Goal: Complete application form: Complete application form

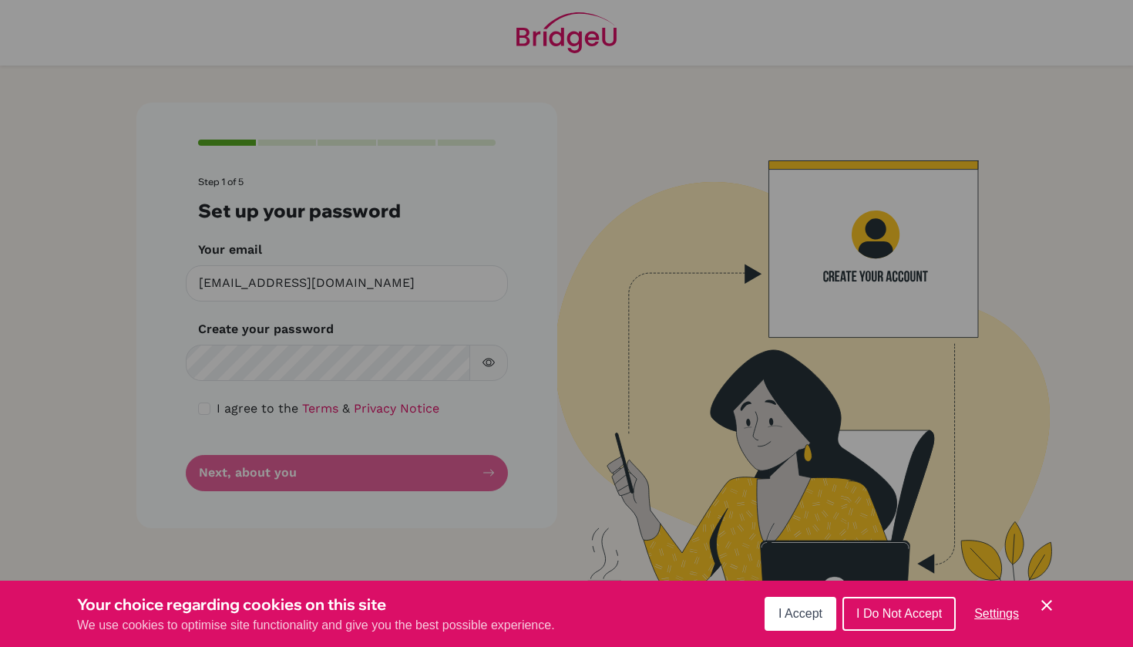
click at [786, 623] on button "I Accept" at bounding box center [800, 613] width 72 height 34
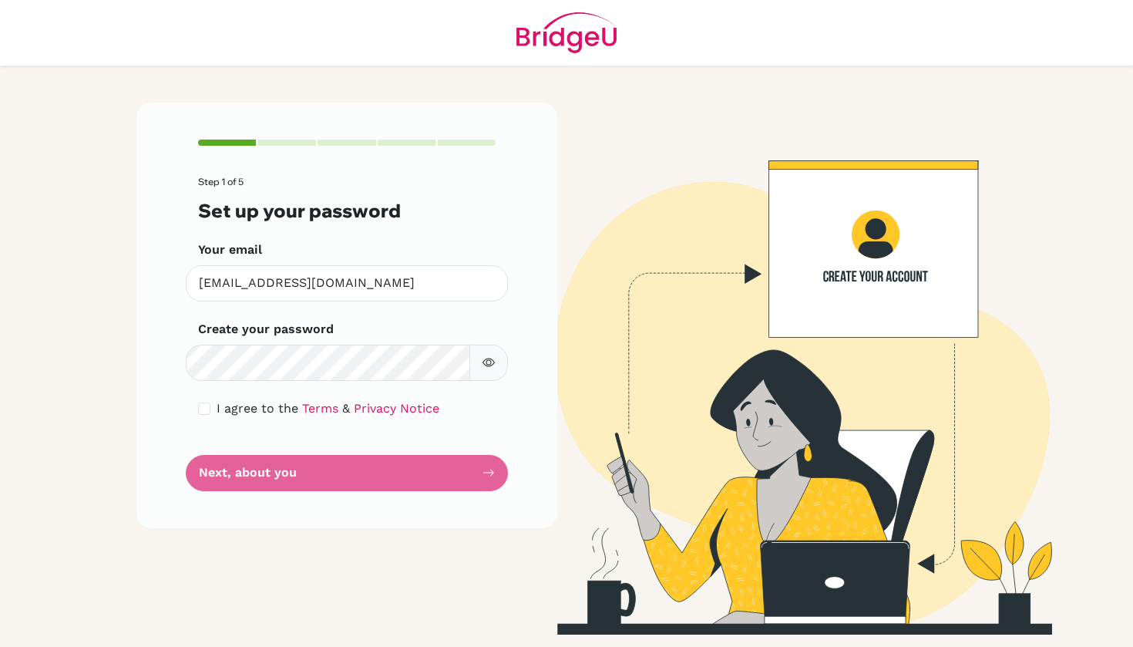
click at [488, 376] on button "button" at bounding box center [488, 362] width 39 height 36
click at [206, 405] on input "checkbox" at bounding box center [204, 408] width 12 height 12
checkbox input "true"
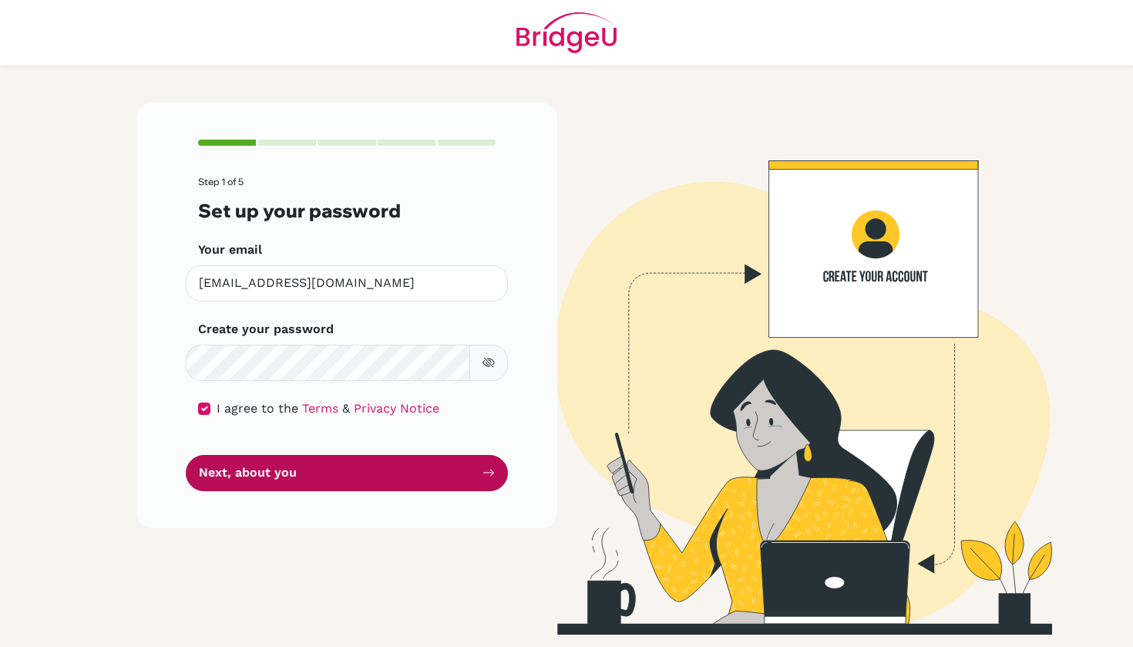
click at [250, 464] on button "Next, about you" at bounding box center [347, 473] width 322 height 36
click at [260, 471] on button "Next, about you" at bounding box center [347, 473] width 322 height 36
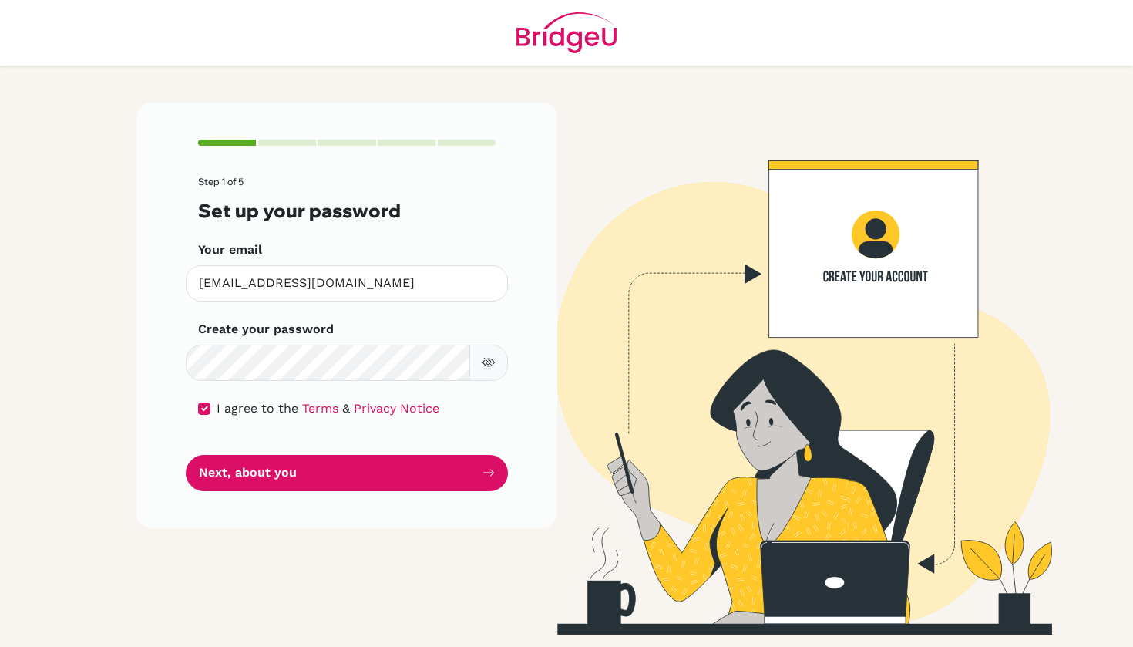
click at [489, 351] on button "button" at bounding box center [488, 362] width 39 height 36
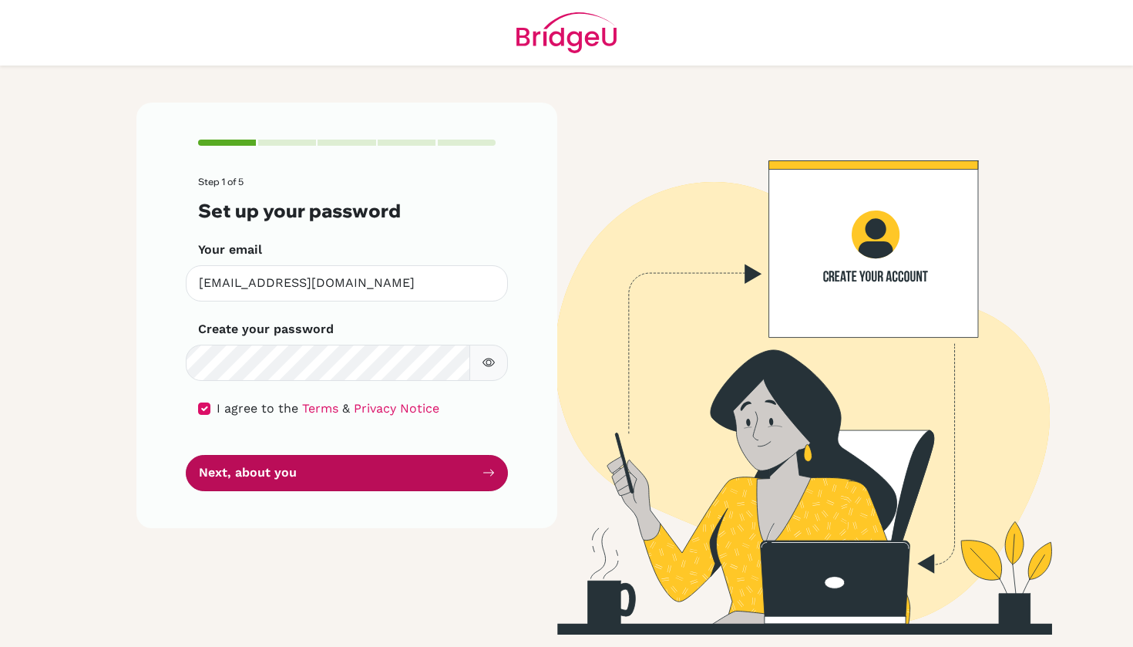
click at [452, 463] on button "Next, about you" at bounding box center [347, 473] width 322 height 36
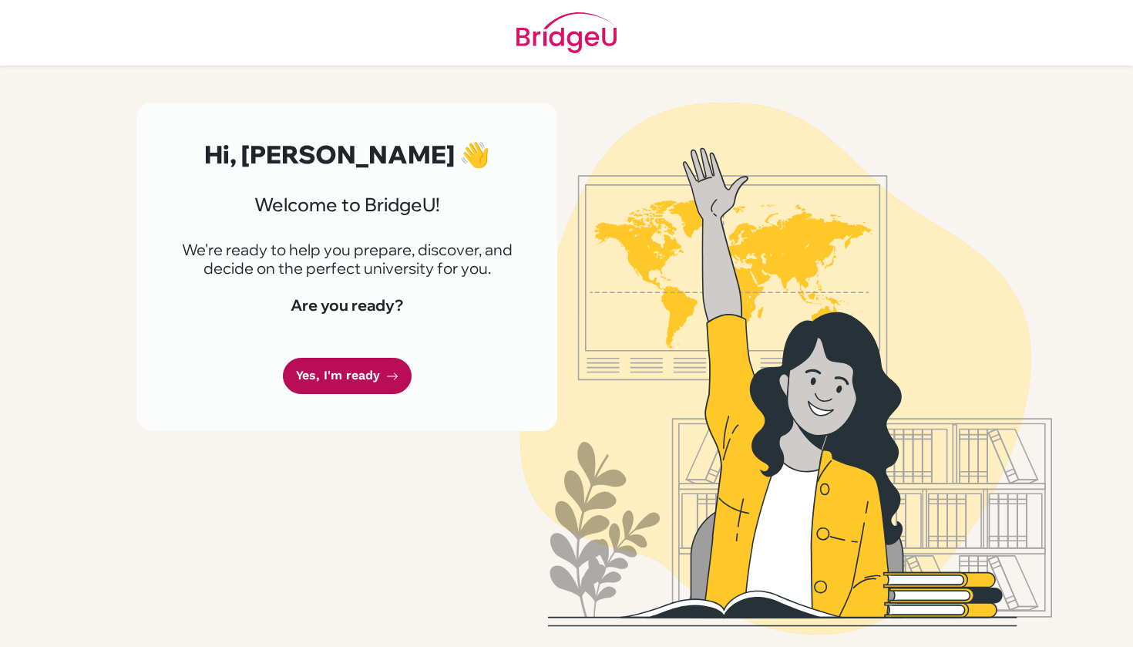
click at [351, 363] on link "Yes, I'm ready" at bounding box center [347, 376] width 129 height 36
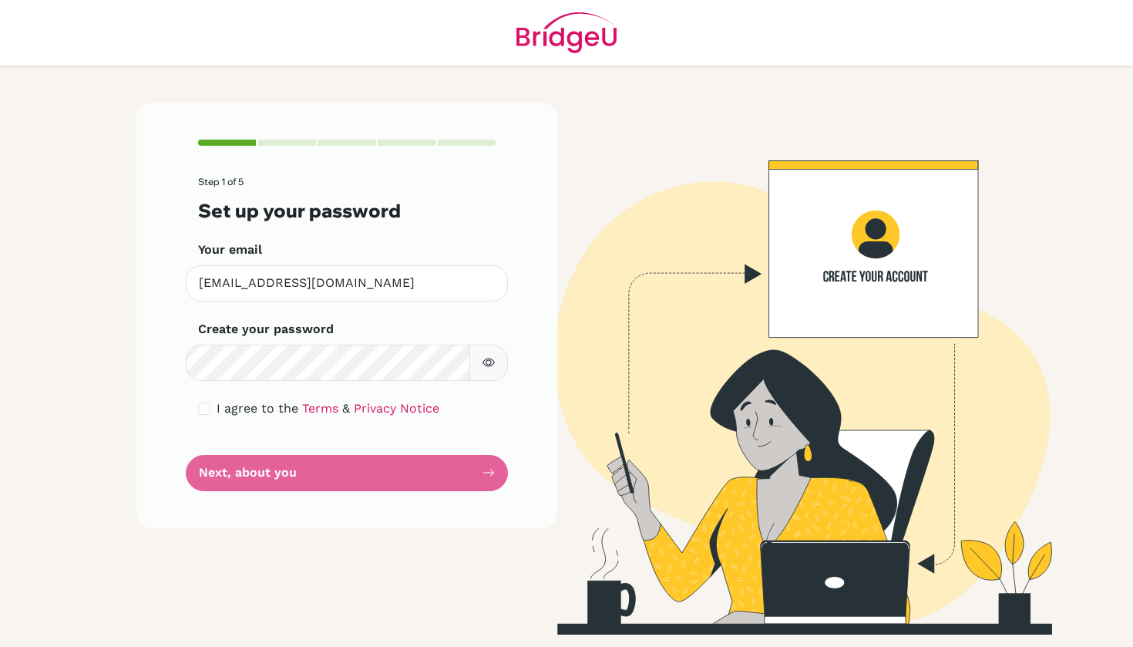
click at [201, 407] on input "checkbox" at bounding box center [204, 408] width 12 height 12
checkbox input "true"
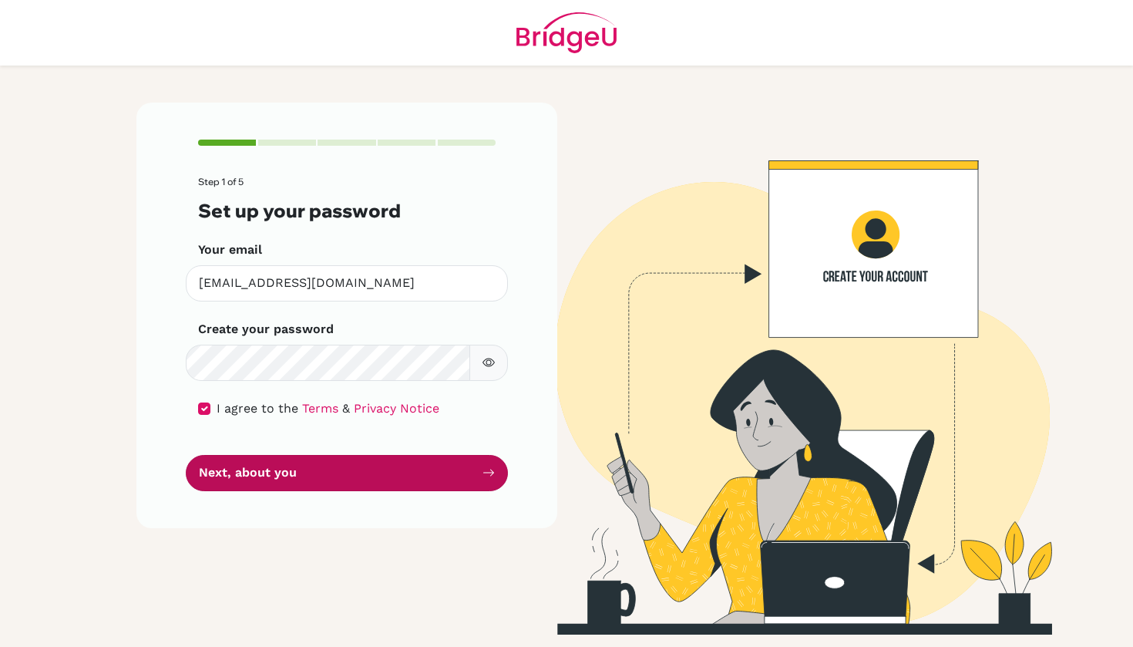
click at [228, 461] on button "Next, about you" at bounding box center [347, 473] width 322 height 36
